Goal: Consume media (video, audio): Consume media (video, audio)

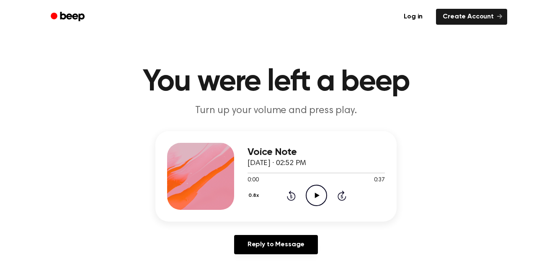
click at [253, 194] on button "0.8x" at bounding box center [255, 196] width 14 height 14
click at [264, 271] on div "1.5x" at bounding box center [264, 274] width 32 height 16
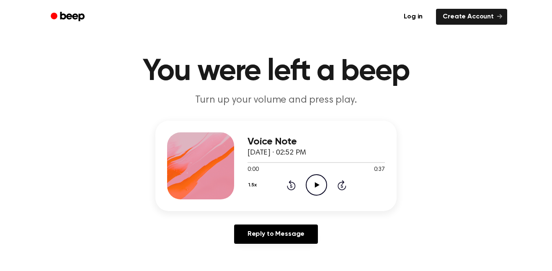
click at [246, 184] on div "Voice Note [DATE] · 02:52 PM 0:00 0:37 Your browser does not support the [objec…" at bounding box center [275, 166] width 241 height 91
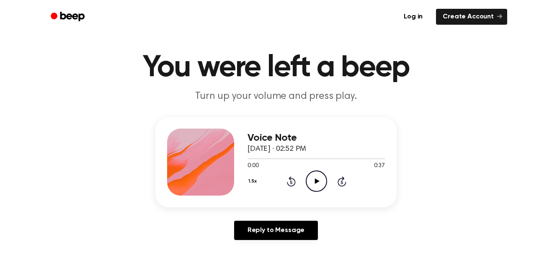
click at [248, 185] on button "1.5x" at bounding box center [254, 181] width 12 height 14
click at [264, 215] on span "0.8x" at bounding box center [261, 216] width 10 height 9
click at [316, 181] on icon at bounding box center [317, 180] width 5 height 5
drag, startPoint x: 253, startPoint y: 160, endPoint x: 429, endPoint y: 118, distance: 180.8
click at [429, 118] on div "Voice Note [DATE] · 02:52 PM 0:01 0:37 Your browser does not support the [objec…" at bounding box center [276, 182] width 532 height 130
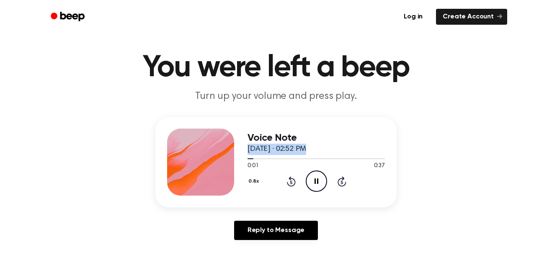
click at [328, 139] on h3 "Voice Note" at bounding box center [316, 137] width 137 height 11
drag, startPoint x: 252, startPoint y: 159, endPoint x: 261, endPoint y: 161, distance: 9.8
click at [261, 161] on div at bounding box center [316, 158] width 137 height 7
click at [258, 159] on div at bounding box center [316, 158] width 137 height 7
click at [252, 159] on span at bounding box center [250, 158] width 7 height 7
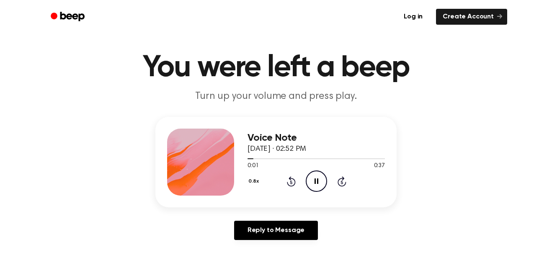
click at [341, 184] on icon "Skip 5 seconds" at bounding box center [341, 181] width 9 height 11
click at [279, 181] on div "0.8x Rewind 5 seconds Pause Audio Skip 5 seconds" at bounding box center [316, 181] width 137 height 21
click at [282, 182] on div "0.8x Rewind 5 seconds Pause Audio Skip 5 seconds" at bounding box center [316, 181] width 137 height 21
click at [291, 183] on icon "Rewind 5 seconds" at bounding box center [291, 181] width 9 height 11
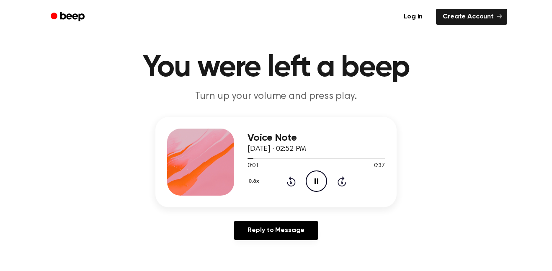
click at [291, 183] on icon "Rewind 5 seconds" at bounding box center [291, 181] width 9 height 11
click at [291, 184] on icon at bounding box center [291, 182] width 2 height 3
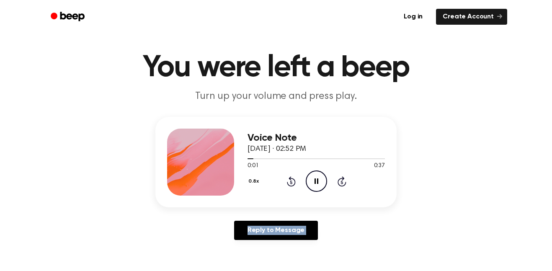
click at [291, 184] on icon at bounding box center [291, 182] width 2 height 3
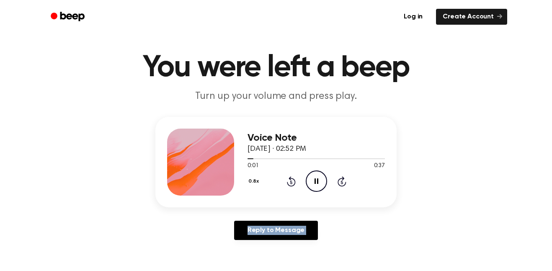
click at [291, 184] on icon at bounding box center [291, 182] width 2 height 3
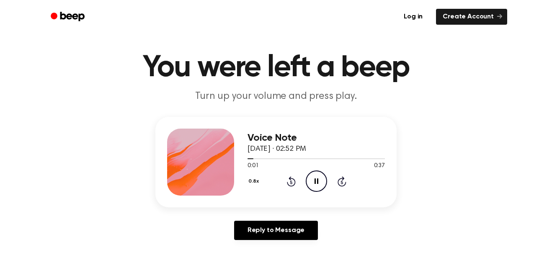
click at [291, 184] on icon at bounding box center [291, 182] width 2 height 3
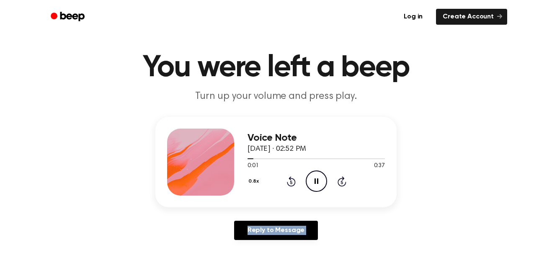
click at [291, 184] on icon at bounding box center [291, 182] width 2 height 3
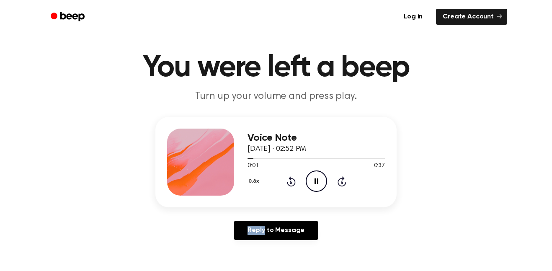
click at [291, 184] on icon at bounding box center [291, 182] width 2 height 3
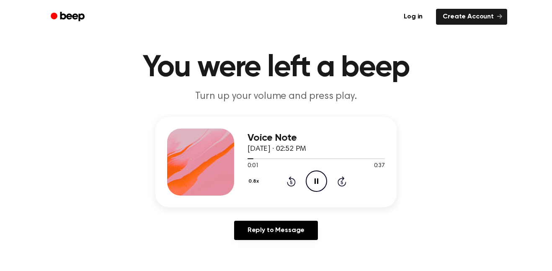
click at [289, 181] on icon "Rewind 5 seconds" at bounding box center [291, 181] width 9 height 11
click at [294, 181] on icon "Rewind 5 seconds" at bounding box center [291, 181] width 9 height 11
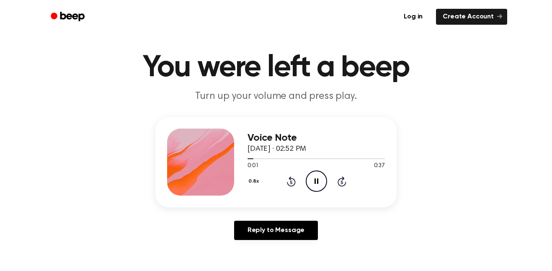
click at [294, 181] on icon "Rewind 5 seconds" at bounding box center [291, 181] width 9 height 11
click at [293, 181] on icon "Rewind 5 seconds" at bounding box center [291, 181] width 9 height 11
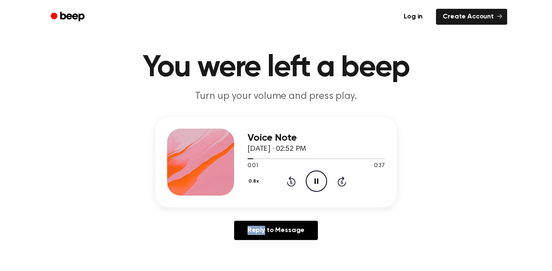
click at [293, 181] on icon "Rewind 5 seconds" at bounding box center [291, 181] width 9 height 11
click at [295, 184] on icon at bounding box center [291, 181] width 9 height 10
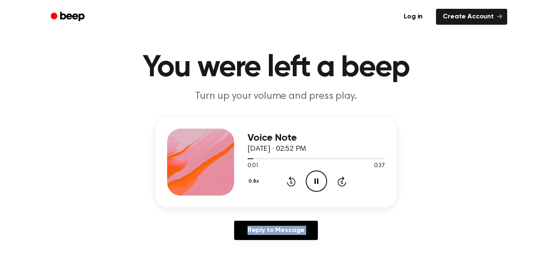
click at [295, 184] on icon at bounding box center [291, 181] width 9 height 10
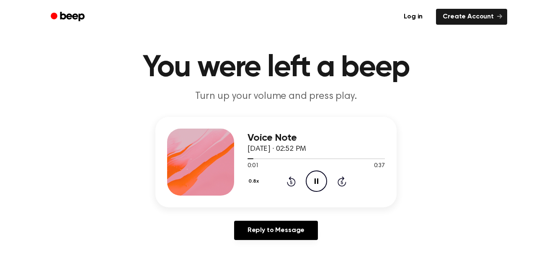
click at [295, 184] on icon "Rewind 5 seconds" at bounding box center [291, 181] width 9 height 11
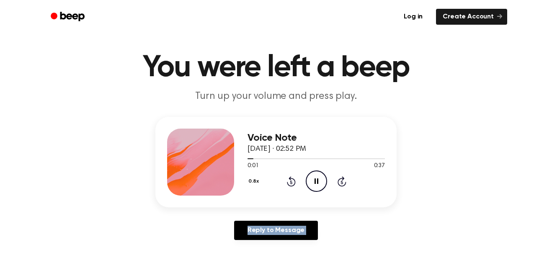
click at [295, 184] on icon "Rewind 5 seconds" at bounding box center [291, 181] width 9 height 11
